Goal: Transaction & Acquisition: Purchase product/service

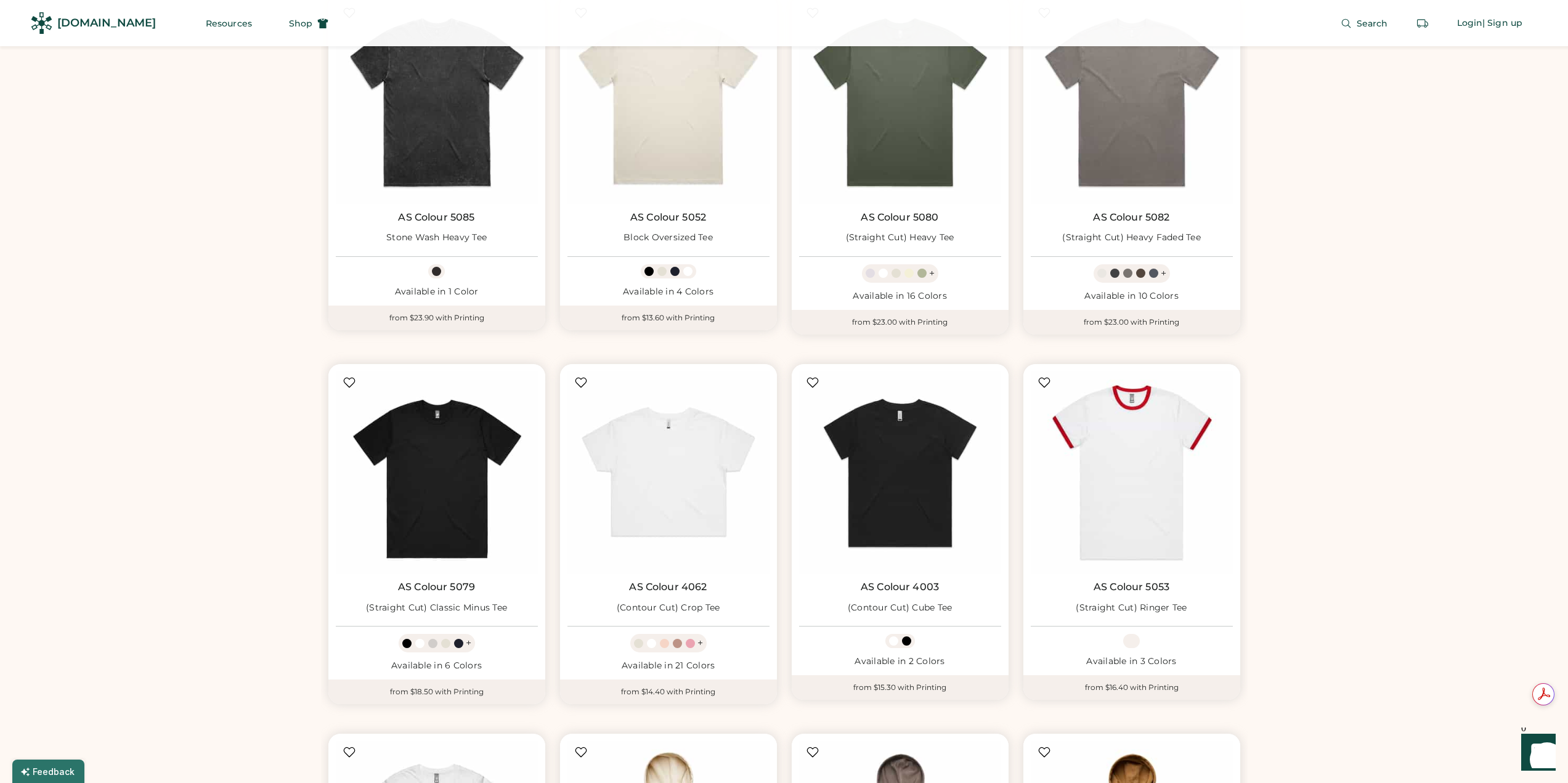
scroll to position [1539, 0]
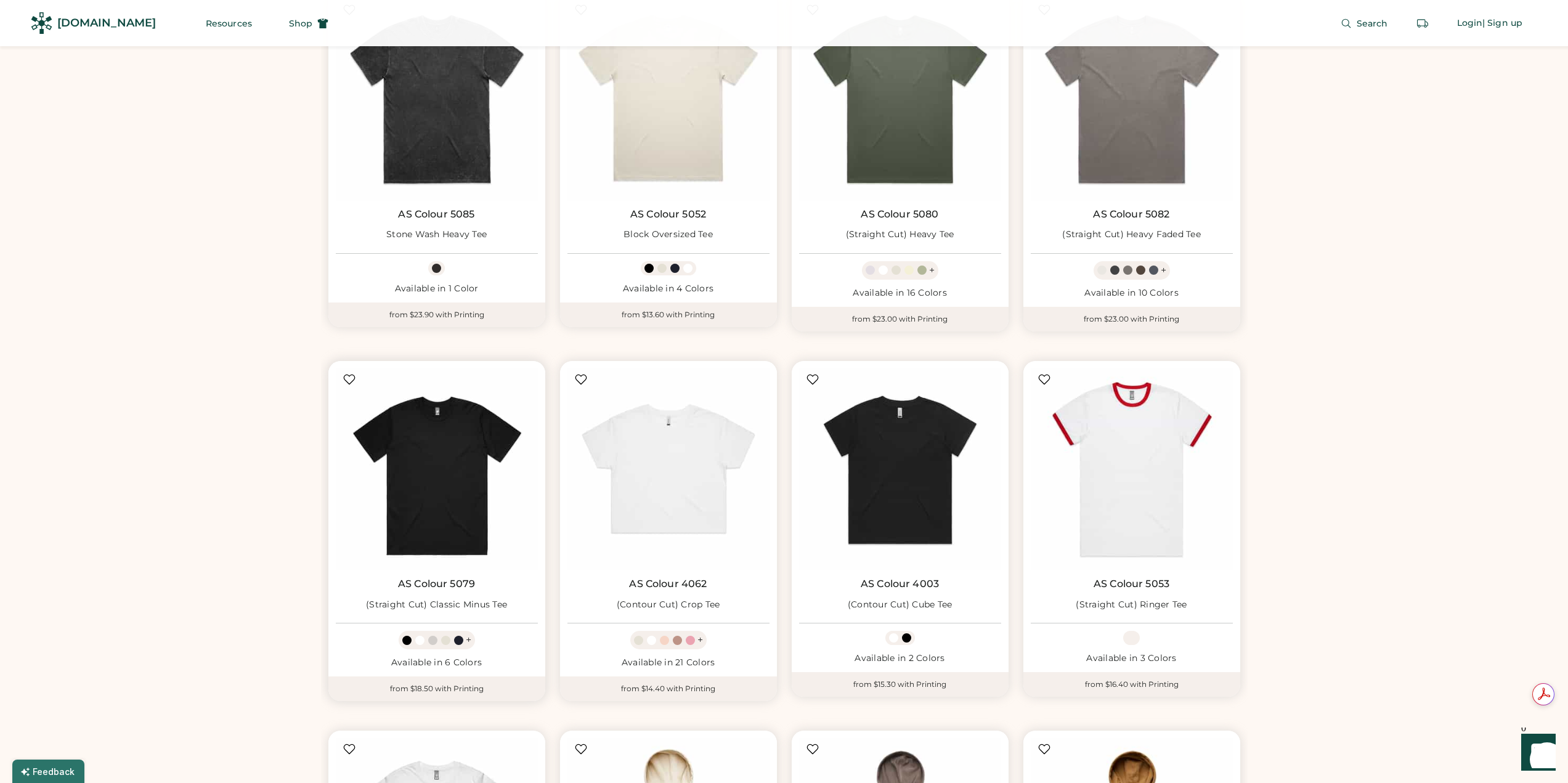
click at [492, 590] on div "AS Colour 5079 (Straight Cut) Classic Minus Tee" at bounding box center [437, 596] width 202 height 37
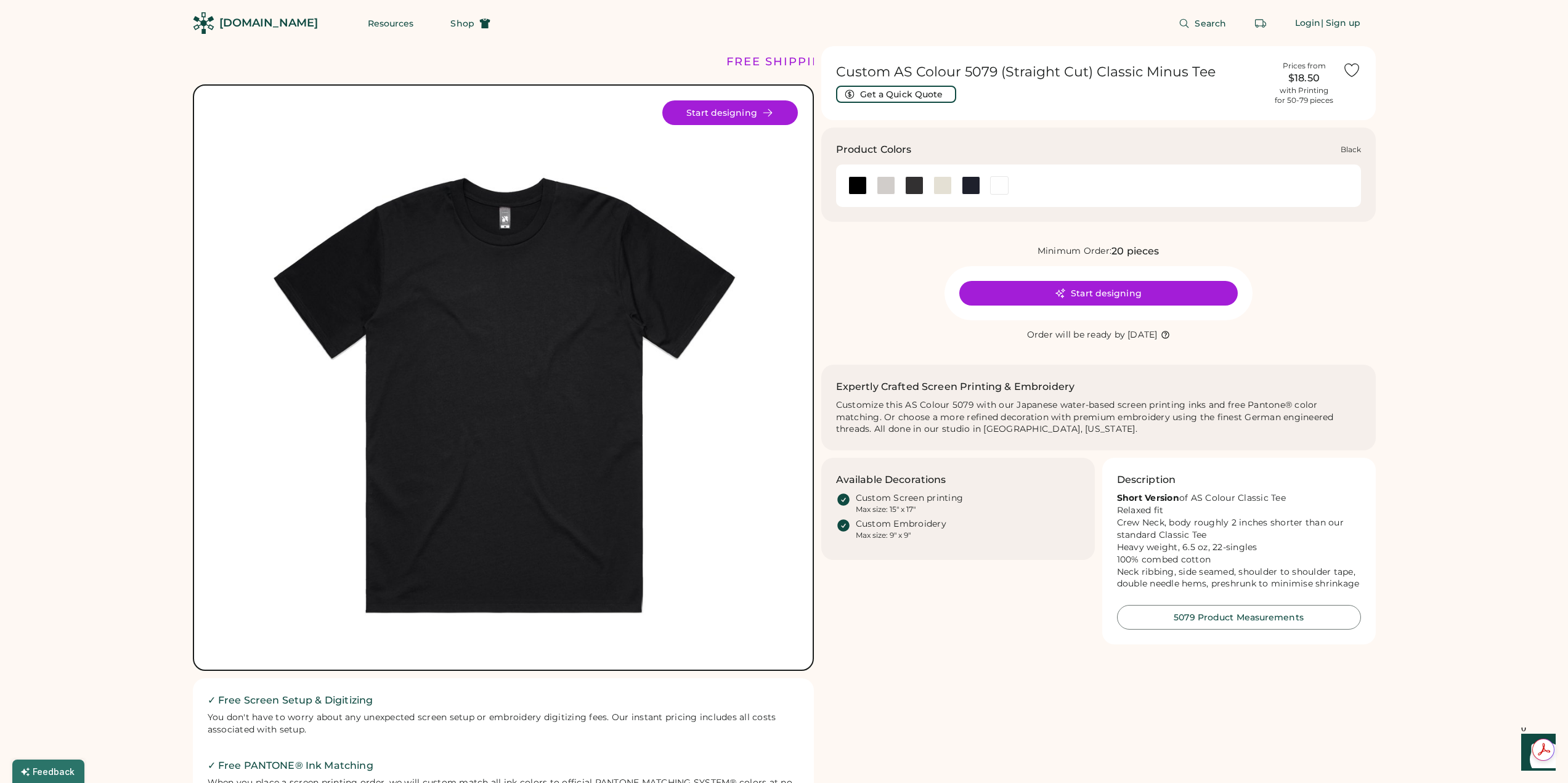
click at [860, 186] on div at bounding box center [858, 185] width 18 height 18
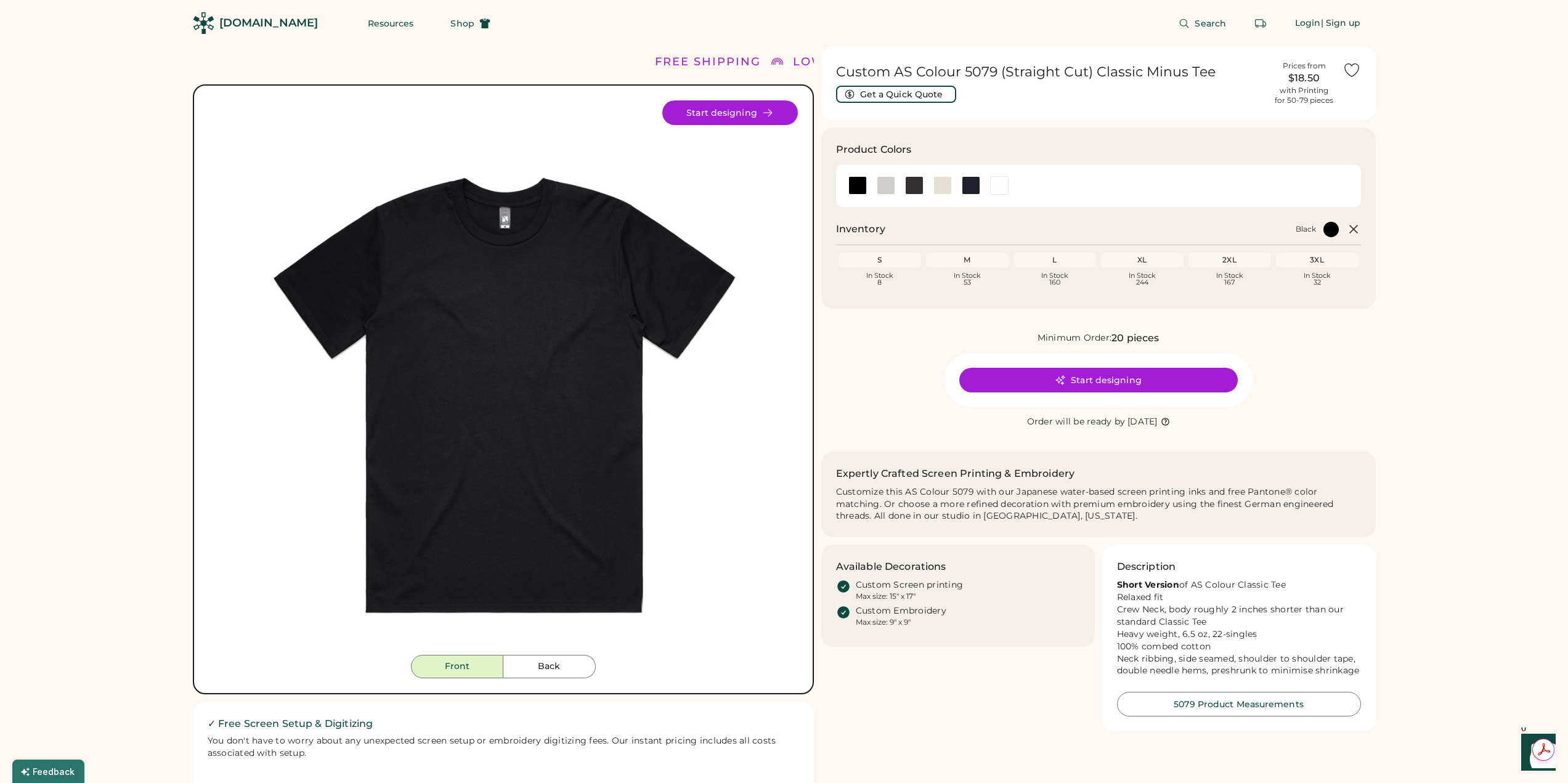
click at [1061, 255] on div "L" at bounding box center [1054, 260] width 78 height 10
click at [1054, 263] on div "L" at bounding box center [1054, 260] width 78 height 10
click at [1053, 260] on div "L" at bounding box center [1054, 260] width 78 height 10
click at [863, 187] on div at bounding box center [858, 185] width 18 height 18
click at [1059, 260] on div "L" at bounding box center [1054, 260] width 78 height 10
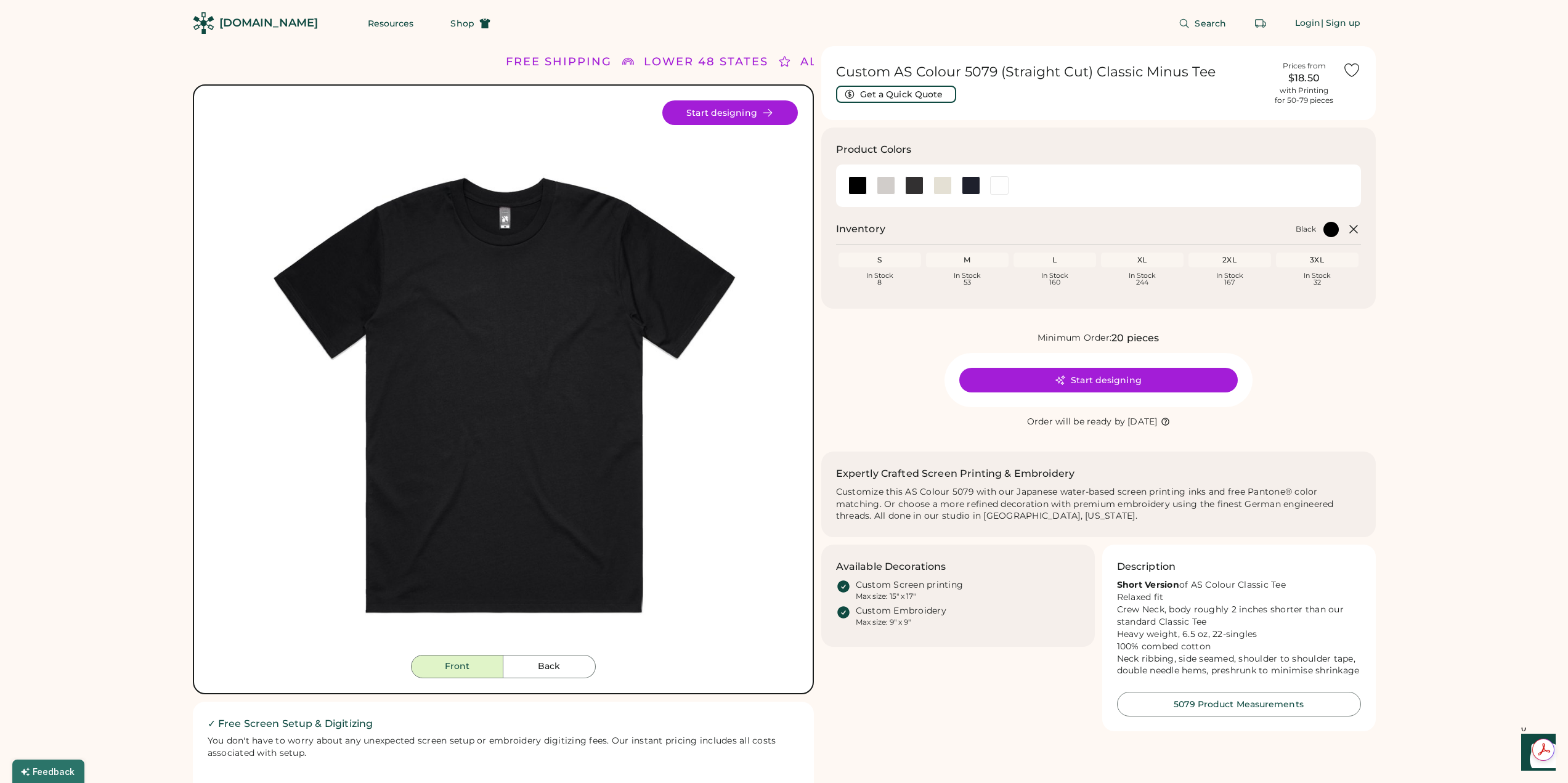
click at [1070, 260] on div "L" at bounding box center [1054, 260] width 78 height 10
click at [1064, 258] on div "L" at bounding box center [1054, 260] width 78 height 10
drag, startPoint x: 1062, startPoint y: 257, endPoint x: 1020, endPoint y: 257, distance: 42.0
click at [1049, 257] on div "L" at bounding box center [1054, 260] width 78 height 10
click at [1006, 262] on div "M" at bounding box center [967, 260] width 83 height 15
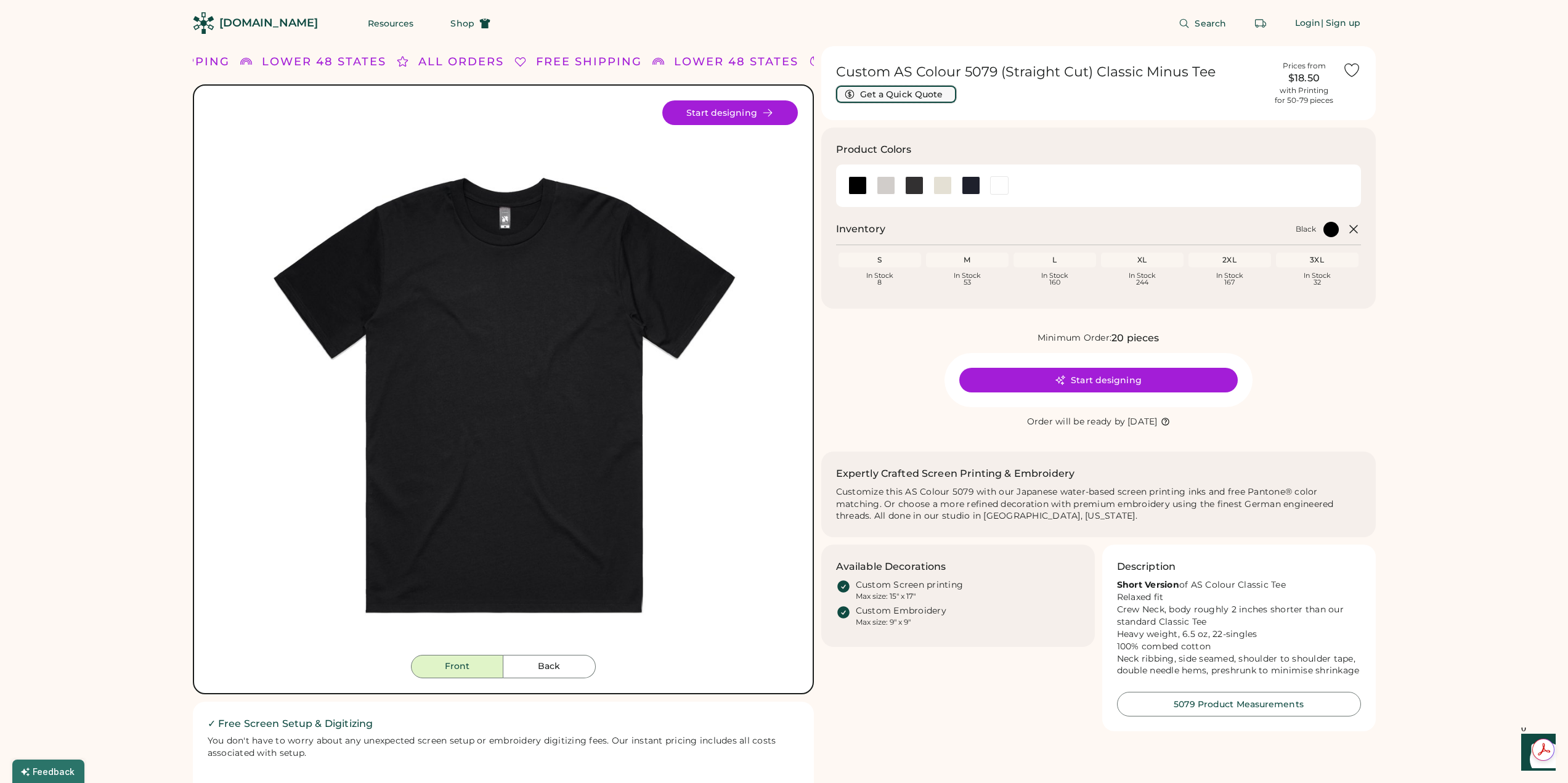
click at [911, 92] on button "Get a Quick Quote" at bounding box center [896, 94] width 120 height 17
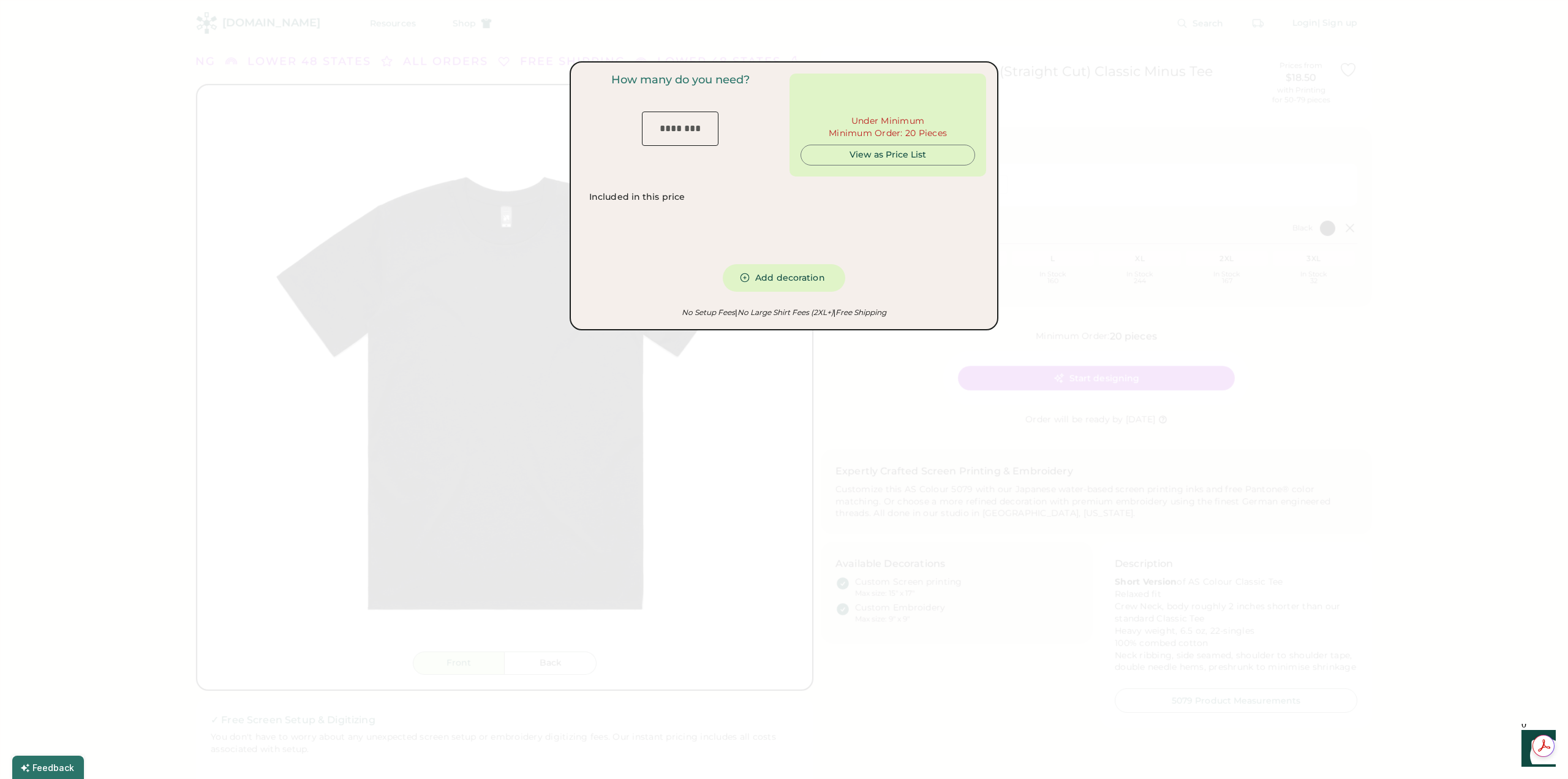
type input "***"
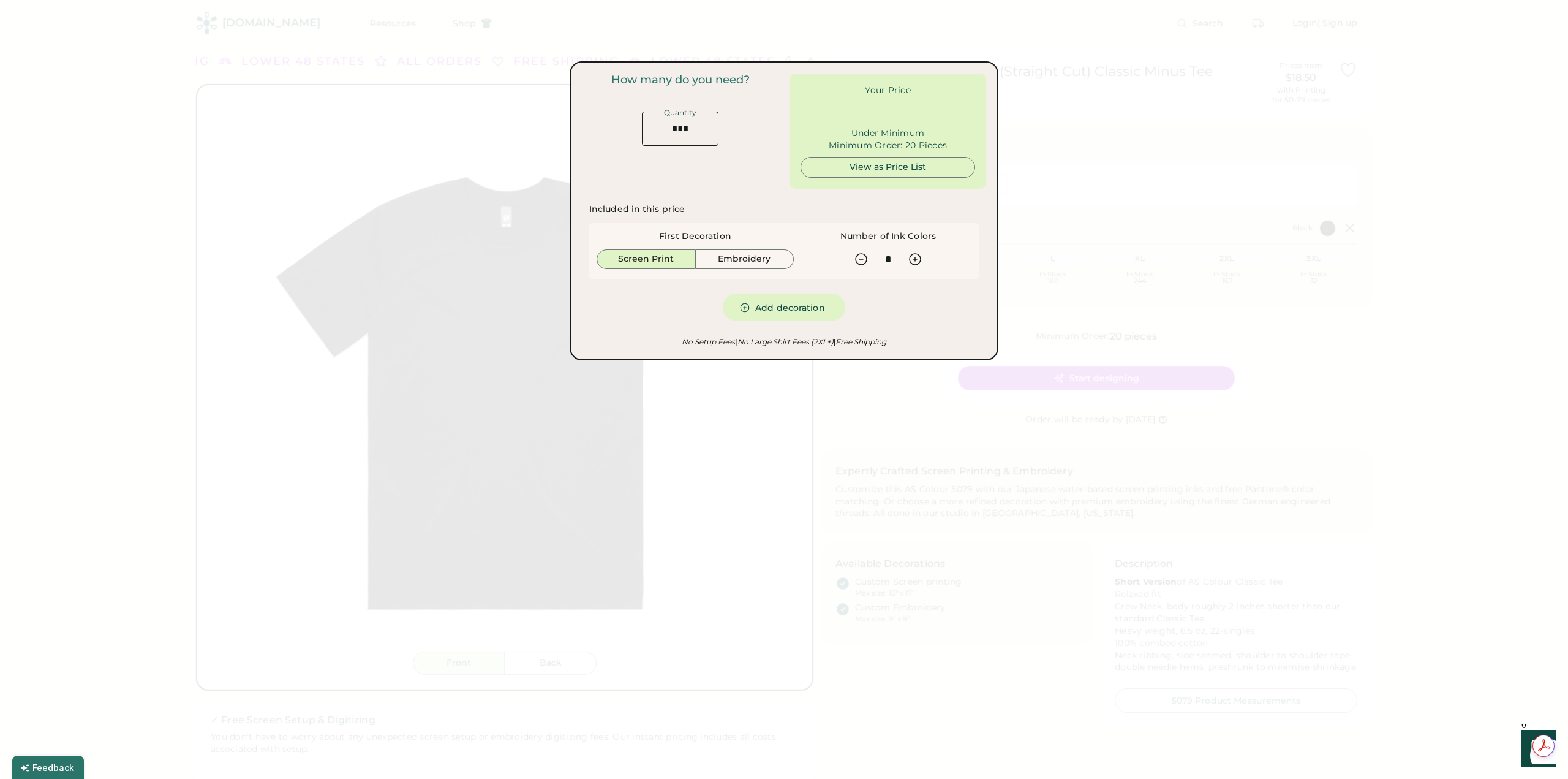
type input "******"
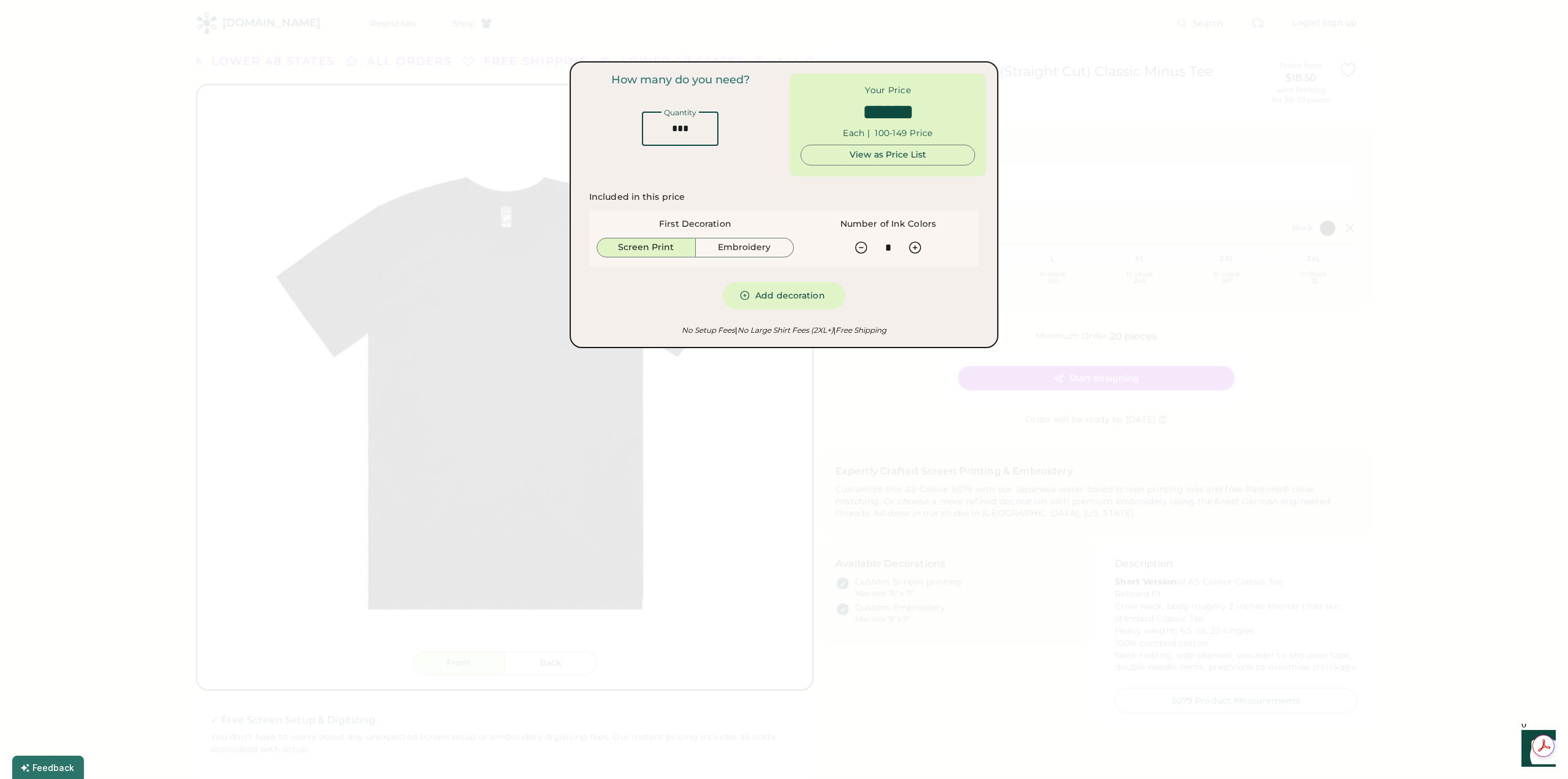
drag, startPoint x: 701, startPoint y: 130, endPoint x: 648, endPoint y: 127, distance: 53.1
click at [648, 127] on input "input" at bounding box center [680, 129] width 77 height 35
type input "*"
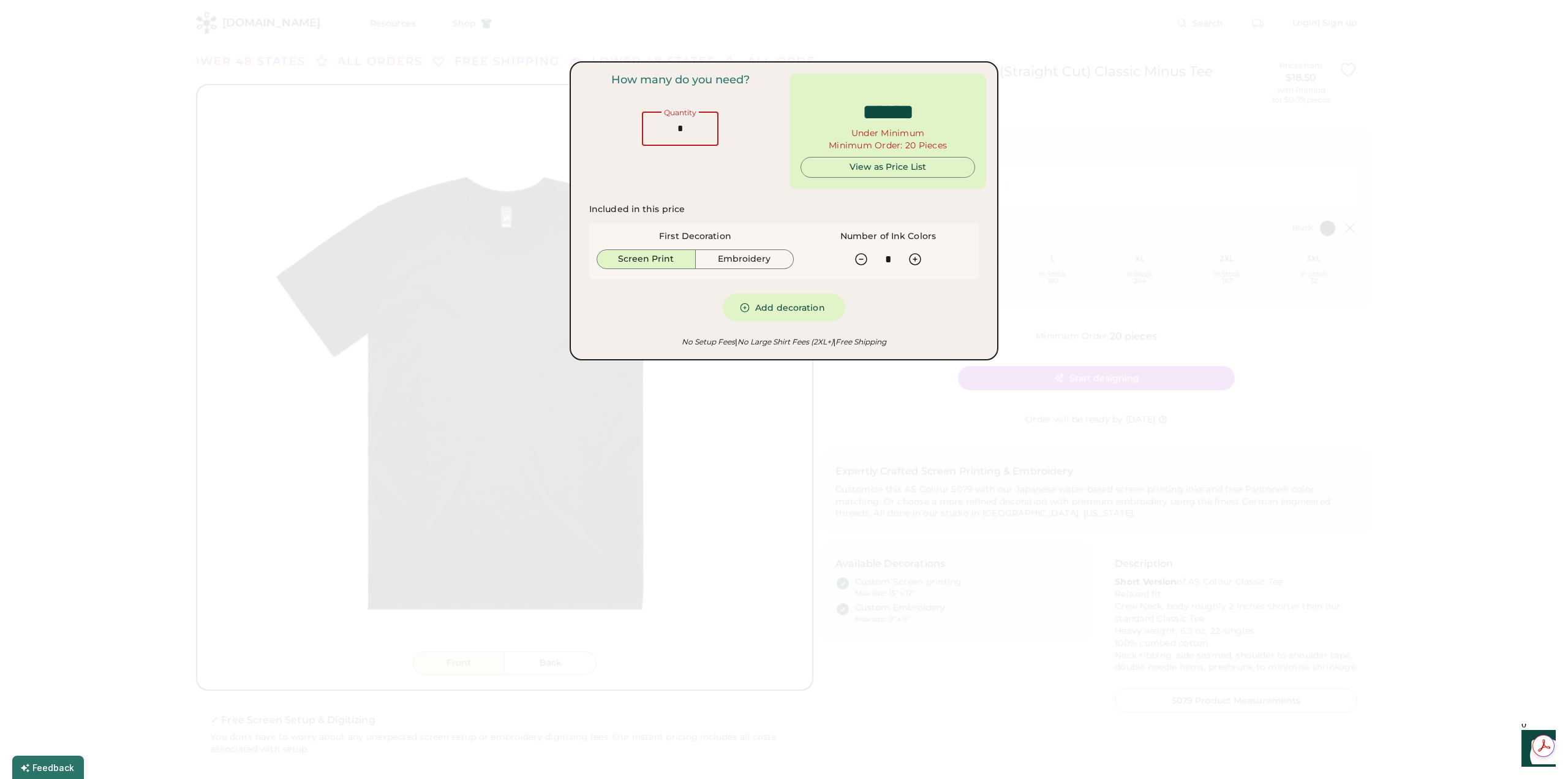
type input "******"
click at [675, 174] on div "How many do you need? Quantity" at bounding box center [680, 131] width 196 height 116
drag, startPoint x: 698, startPoint y: 135, endPoint x: 645, endPoint y: 132, distance: 53.1
click at [645, 132] on input "input" at bounding box center [680, 129] width 77 height 35
type input "**"
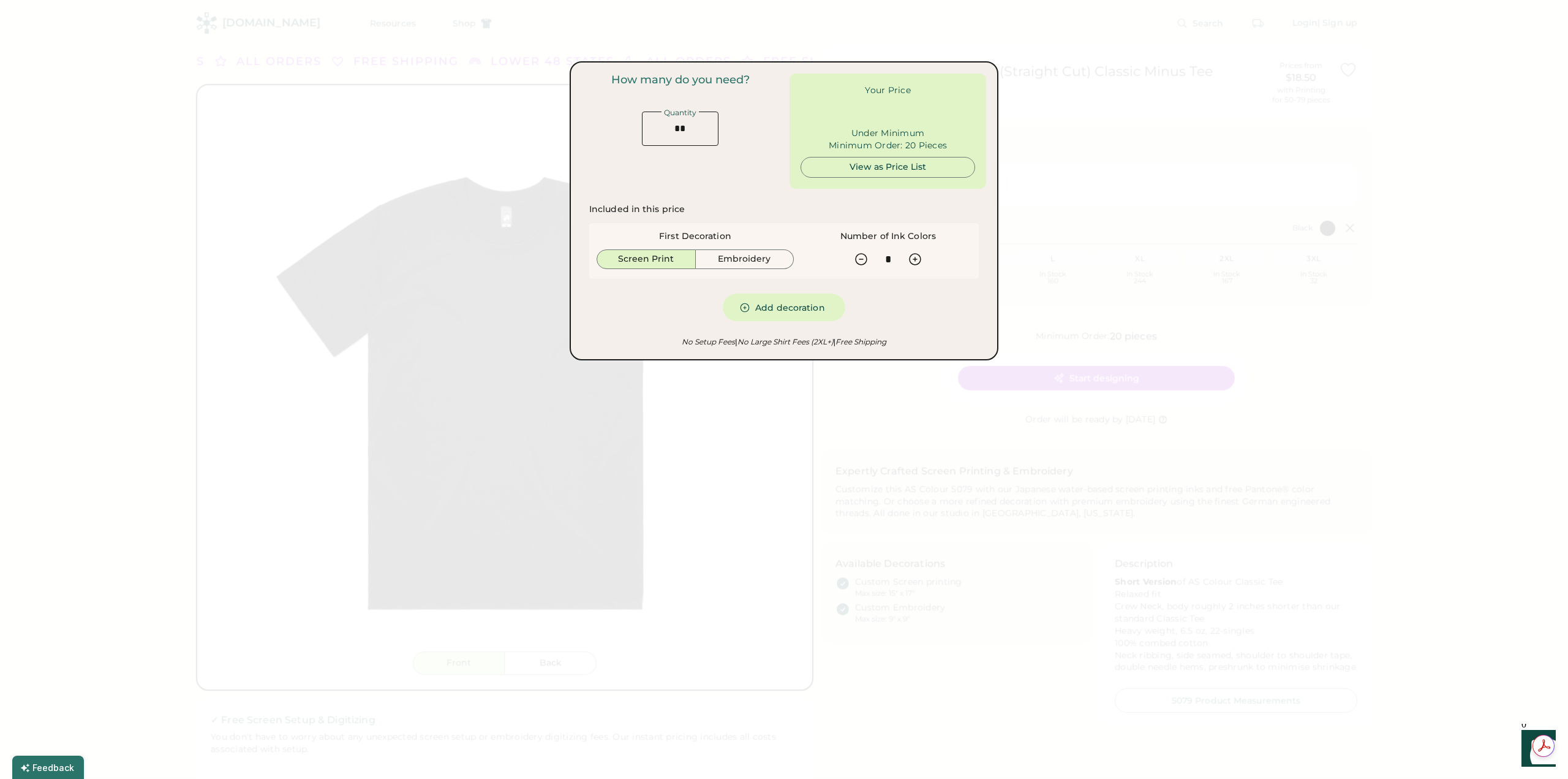
click at [722, 172] on div "How many do you need? Quantity" at bounding box center [680, 131] width 196 height 116
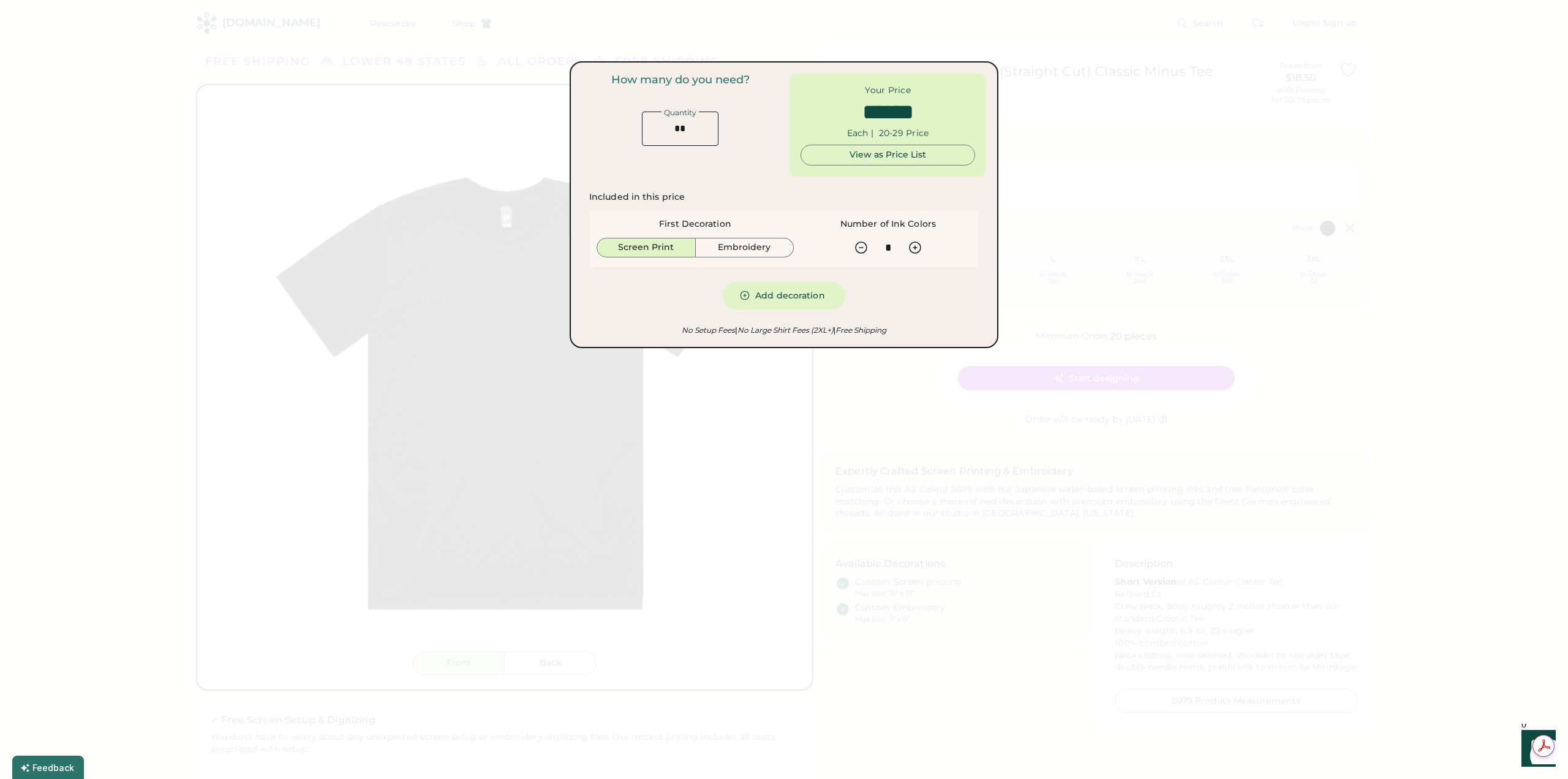
click at [1125, 206] on div at bounding box center [784, 390] width 1568 height 779
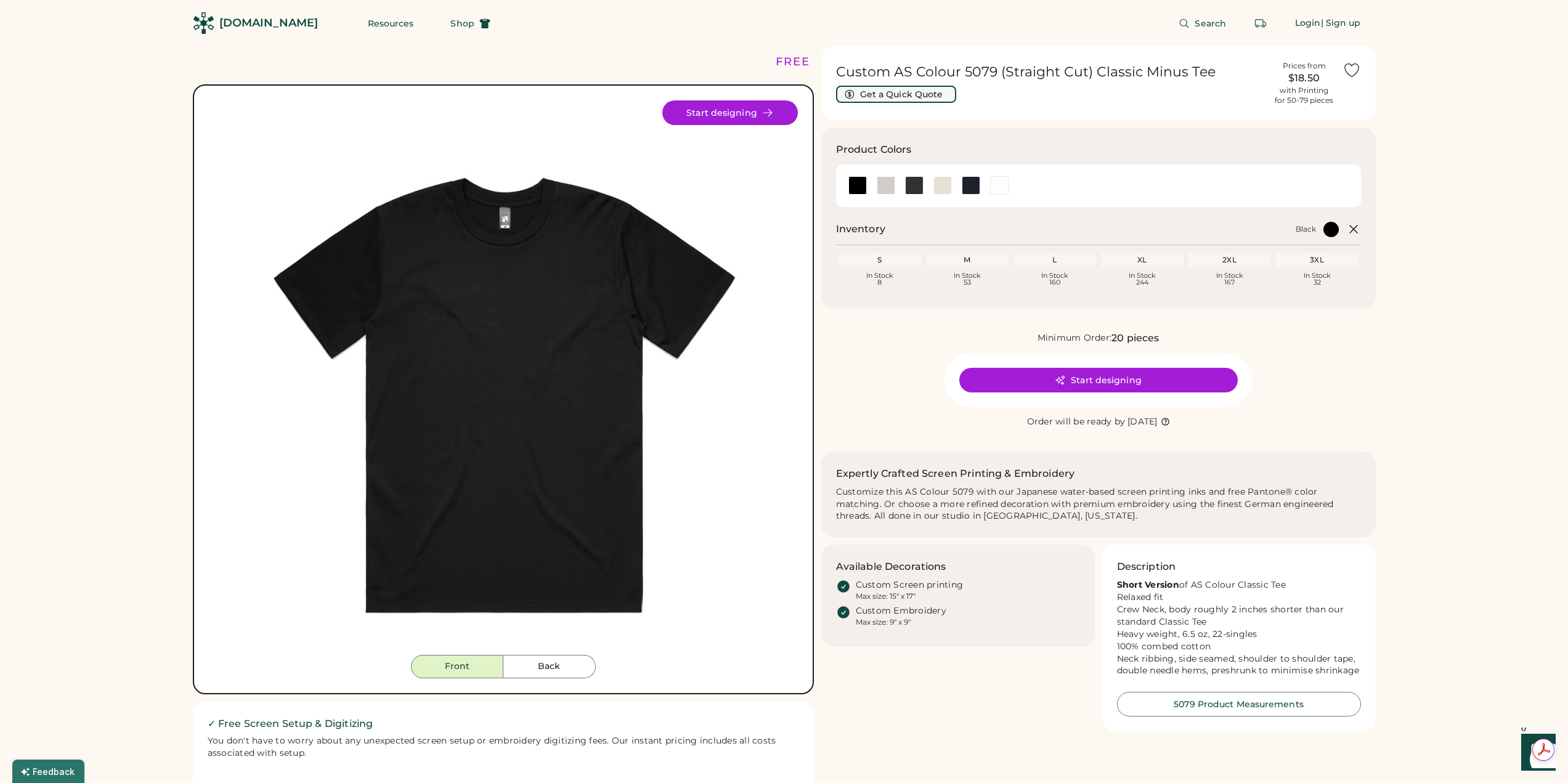
click at [881, 95] on button "Get a Quick Quote" at bounding box center [896, 94] width 120 height 17
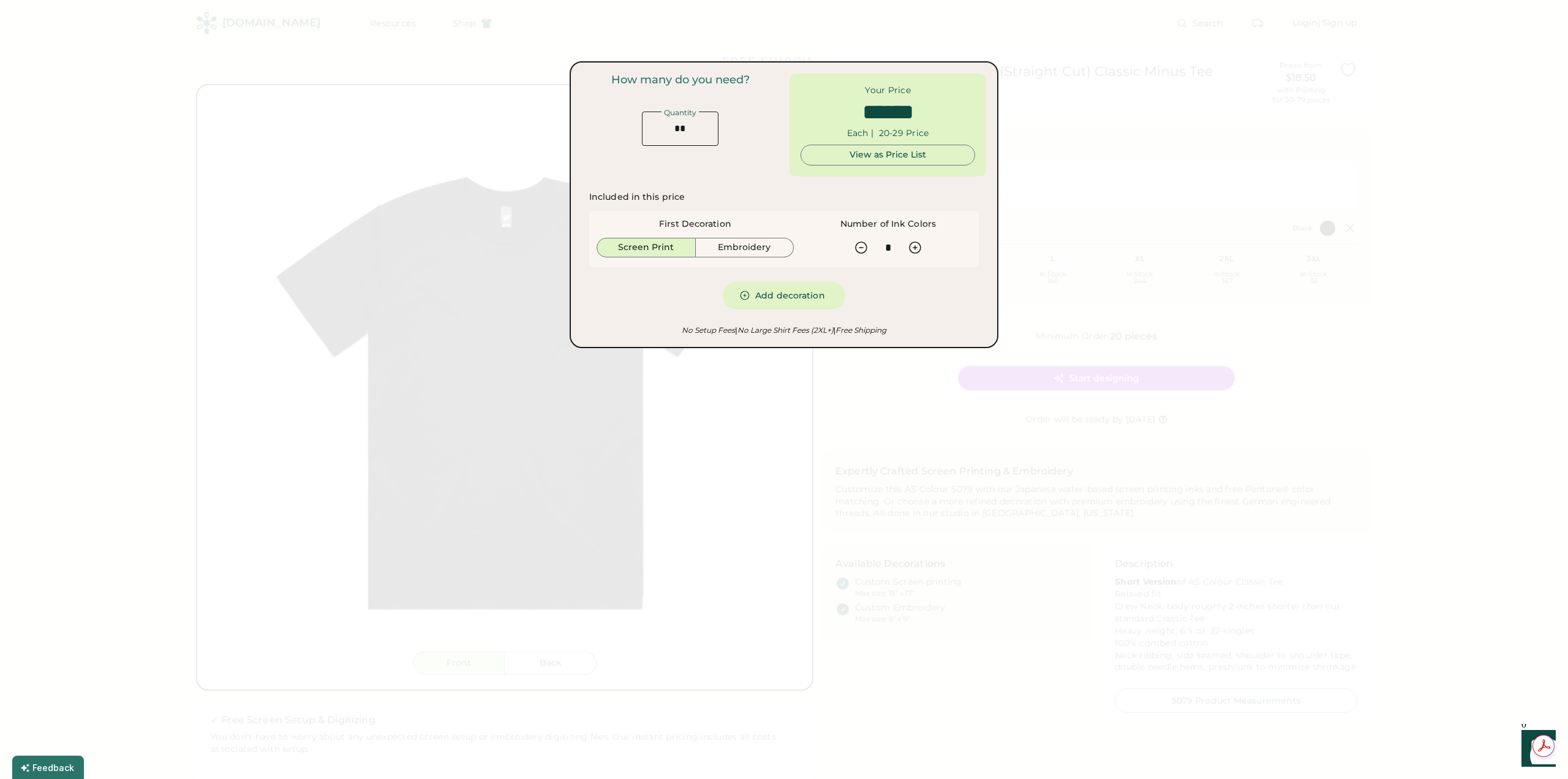
click at [656, 248] on button "Screen Print" at bounding box center [646, 248] width 99 height 20
click at [748, 298] on icon at bounding box center [744, 295] width 11 height 11
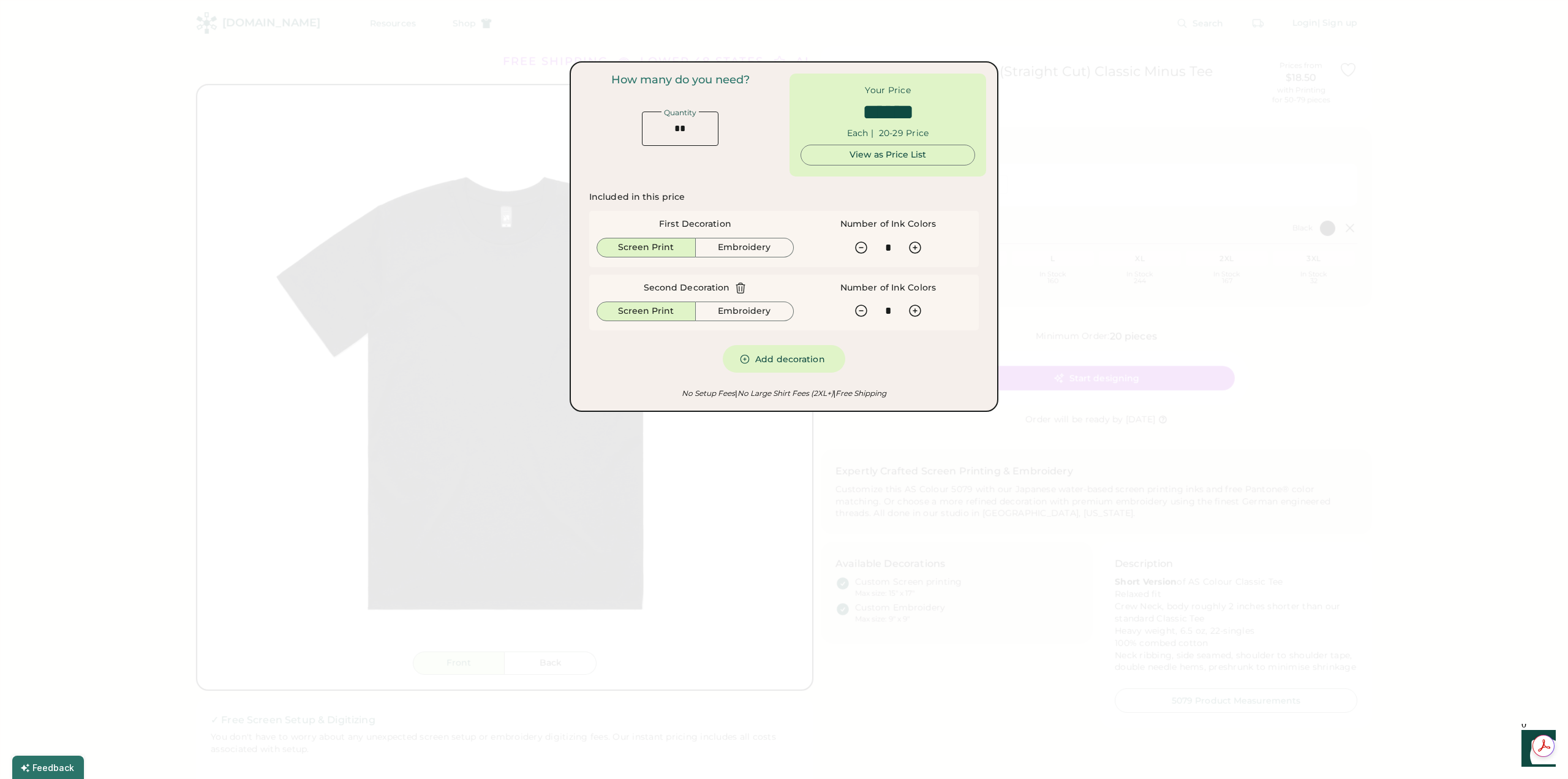
click at [741, 288] on icon at bounding box center [741, 287] width 8 height 10
type input "******"
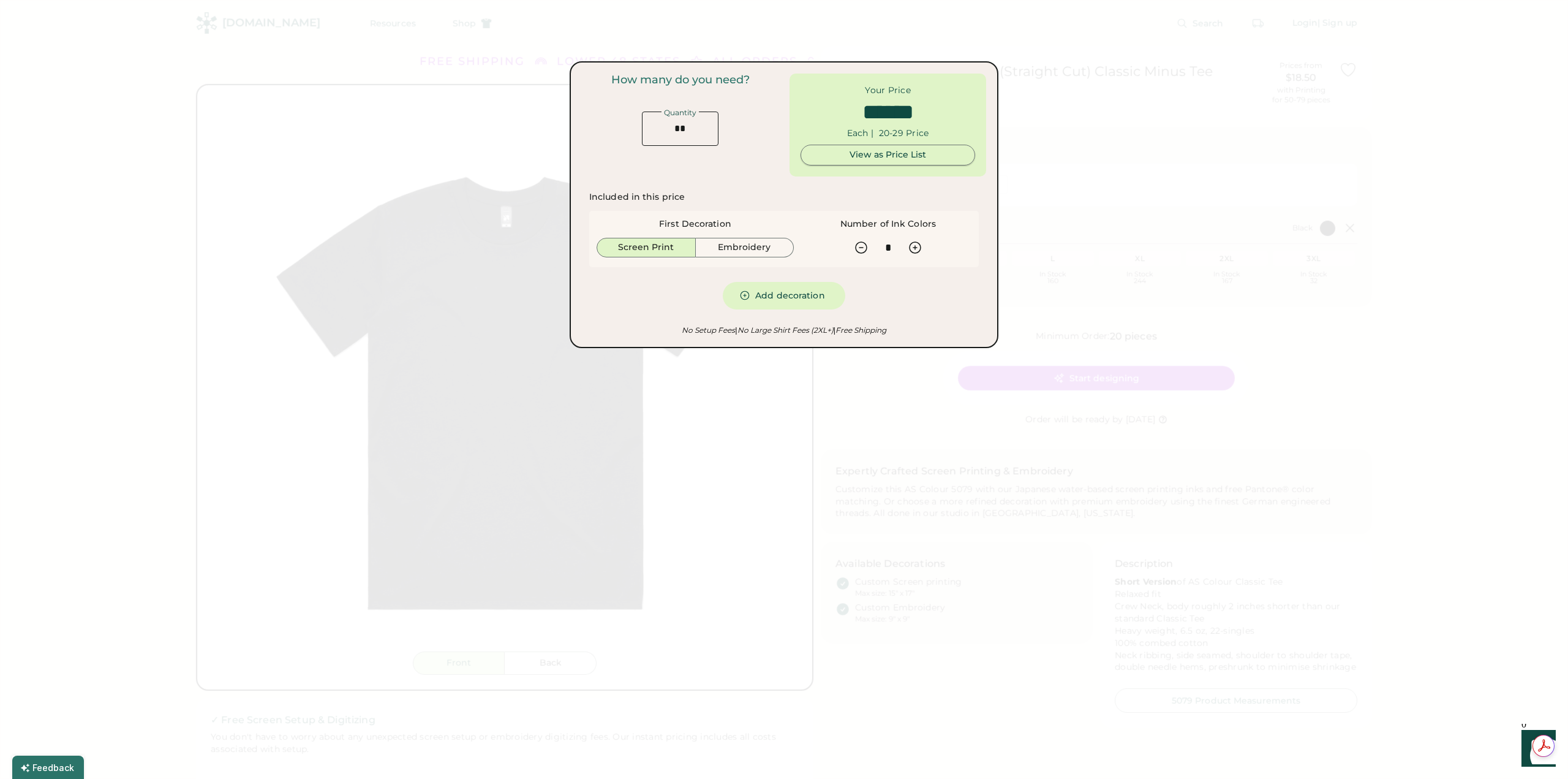
click at [888, 152] on div "View as Price List" at bounding box center [888, 154] width 153 height 12
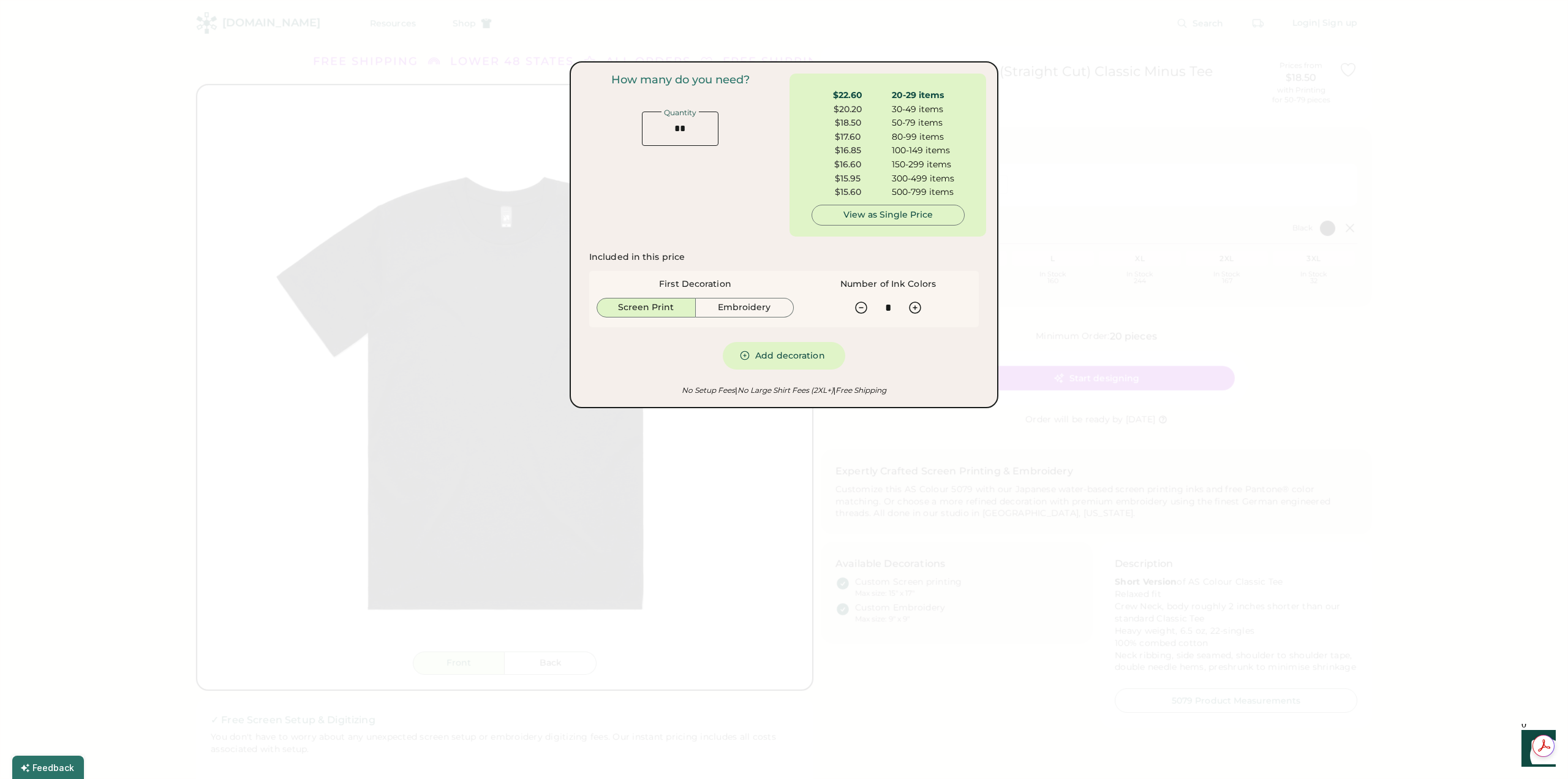
click at [1034, 88] on div at bounding box center [784, 390] width 1568 height 779
